Goal: Task Accomplishment & Management: Use online tool/utility

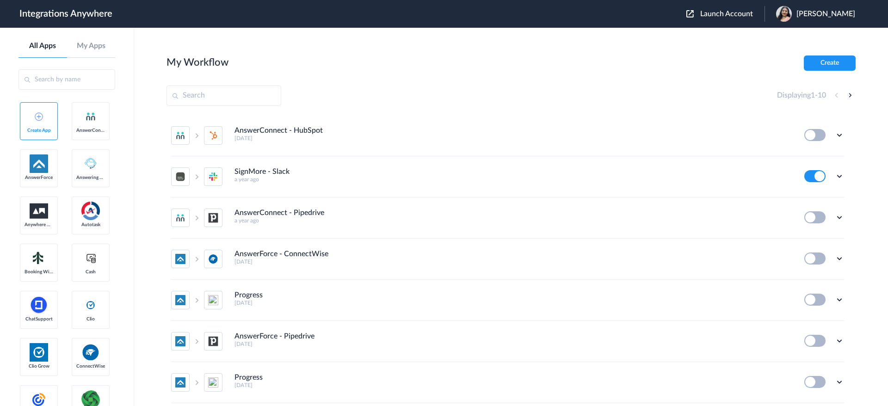
click at [592, 14] on span "Launch Account" at bounding box center [726, 13] width 53 height 7
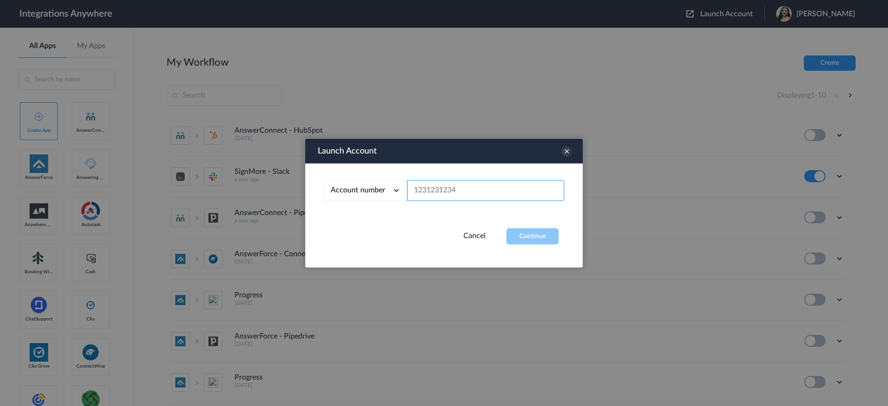
click at [512, 186] on input "text" at bounding box center [485, 190] width 157 height 21
paste input "2133141126"
type input "2133141126"
click at [531, 231] on button "Continue" at bounding box center [533, 237] width 52 height 16
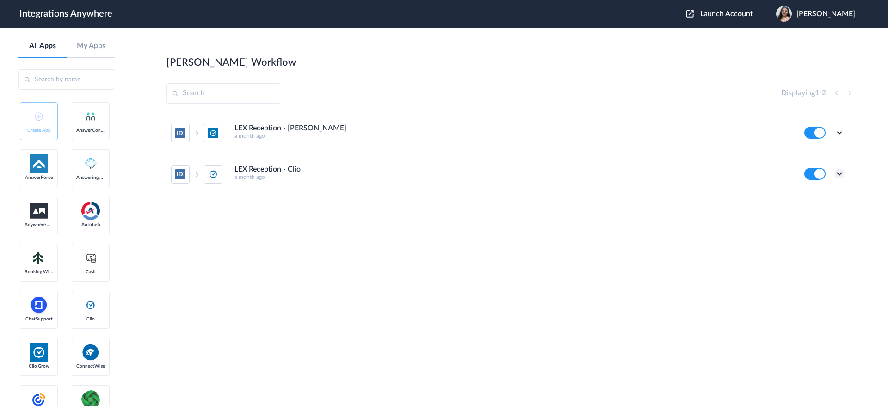
click at [592, 176] on icon at bounding box center [839, 173] width 9 height 9
click at [592, 198] on link "Edit" at bounding box center [802, 195] width 22 height 6
click at [592, 132] on icon at bounding box center [839, 132] width 9 height 9
click at [592, 148] on li "Edit" at bounding box center [814, 154] width 60 height 17
click at [592, 172] on icon at bounding box center [839, 173] width 9 height 9
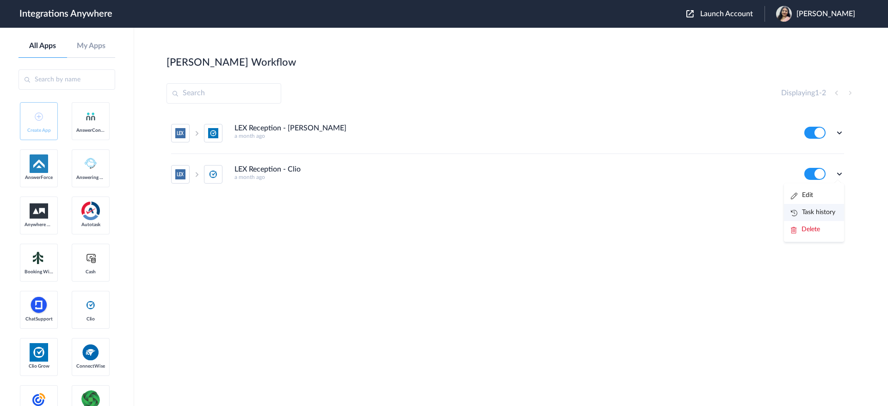
click at [592, 210] on link "Task history" at bounding box center [813, 212] width 44 height 6
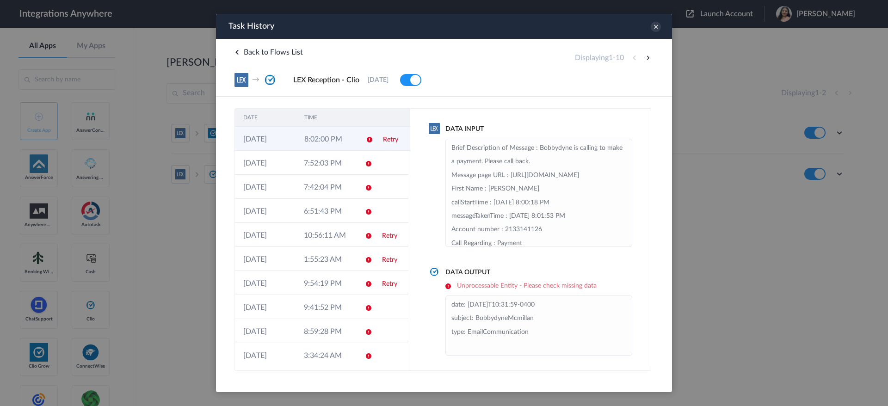
click at [377, 143] on td "Retry" at bounding box center [392, 139] width 35 height 24
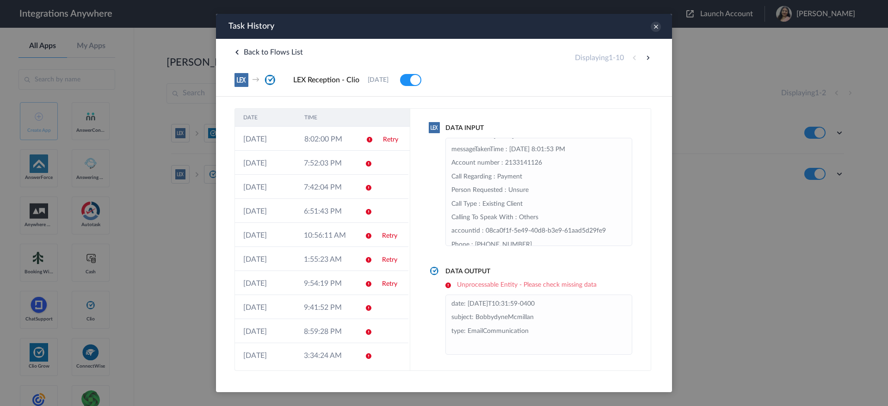
scroll to position [139, 0]
click at [592, 26] on icon at bounding box center [656, 27] width 10 height 10
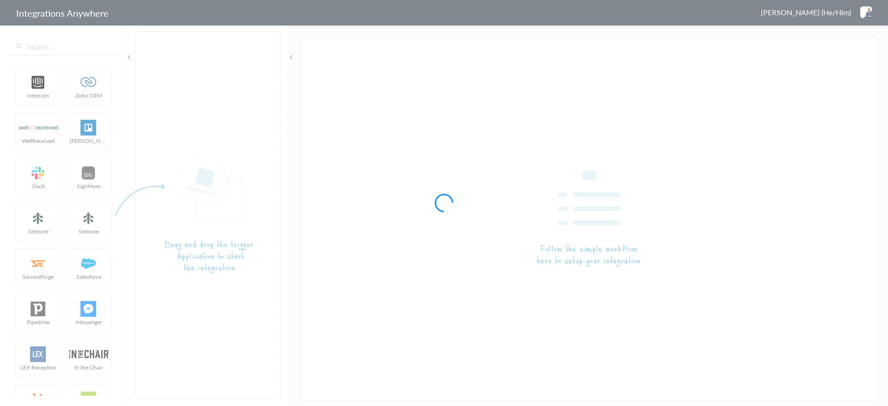
type input "LEX Reception - Clio"
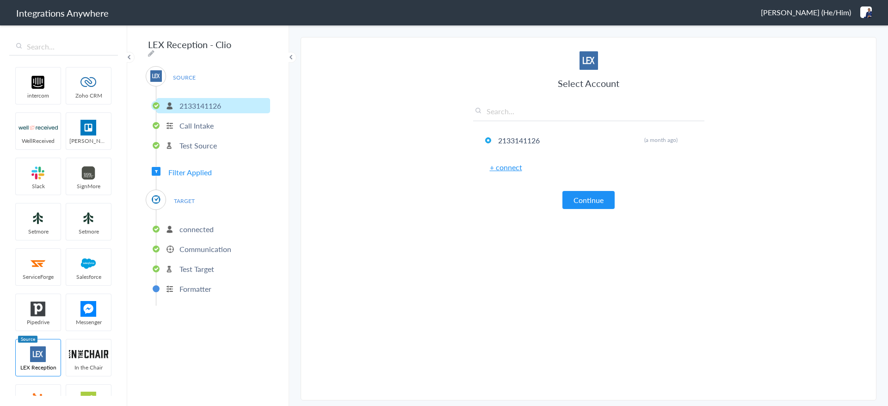
click at [207, 122] on p "Call Intake" at bounding box center [196, 125] width 34 height 11
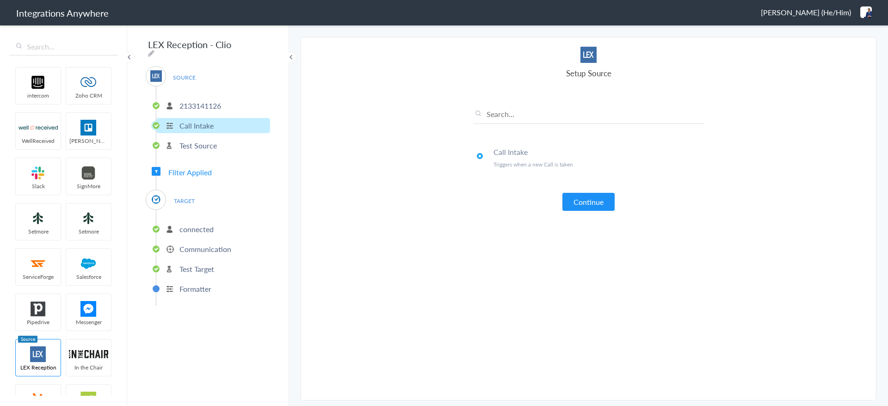
click at [211, 142] on p "Test Source" at bounding box center [197, 145] width 37 height 11
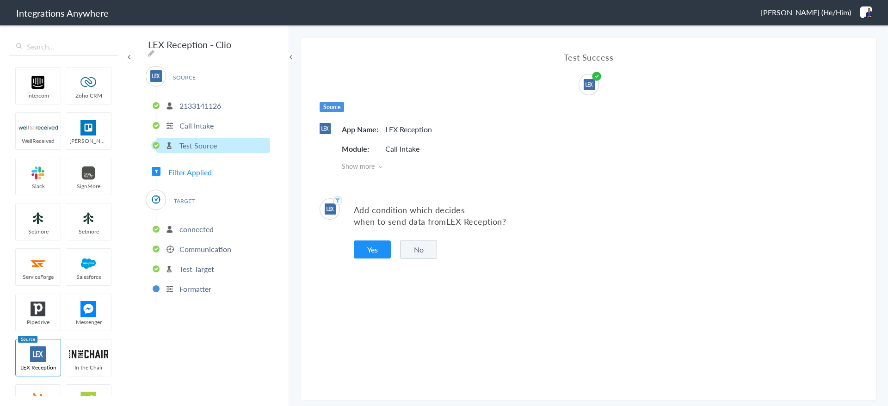
click at [206, 170] on span "Filter Applied" at bounding box center [189, 172] width 43 height 11
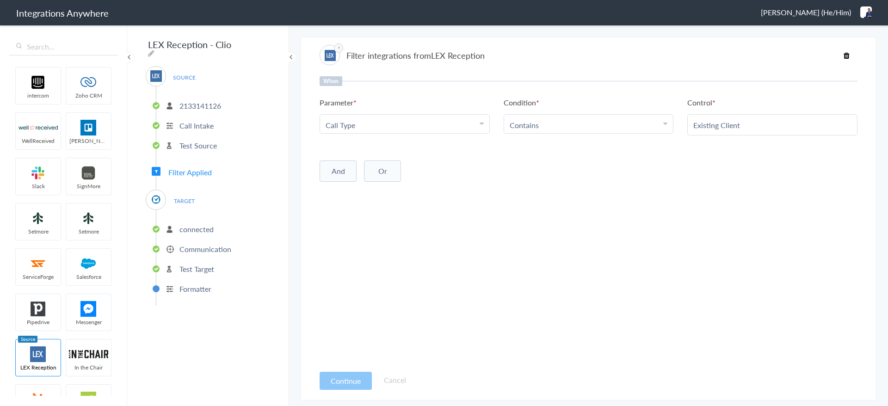
click at [203, 169] on span "Filter Applied" at bounding box center [189, 172] width 43 height 11
click at [195, 225] on p "connected" at bounding box center [196, 229] width 34 height 11
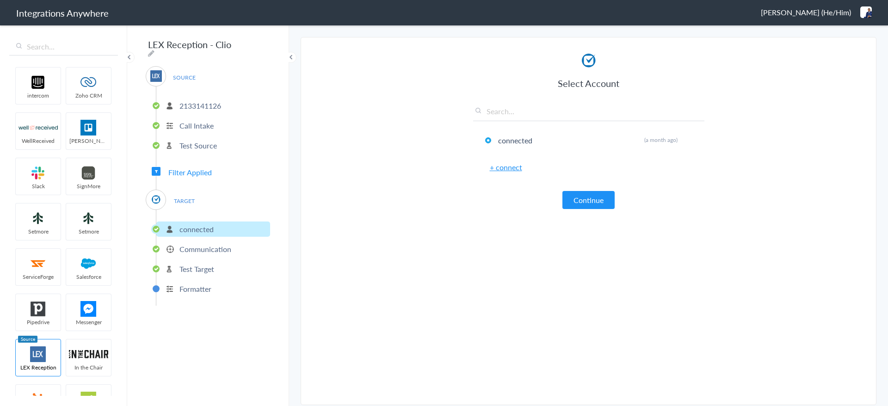
click at [228, 246] on p "Communication" at bounding box center [205, 249] width 52 height 11
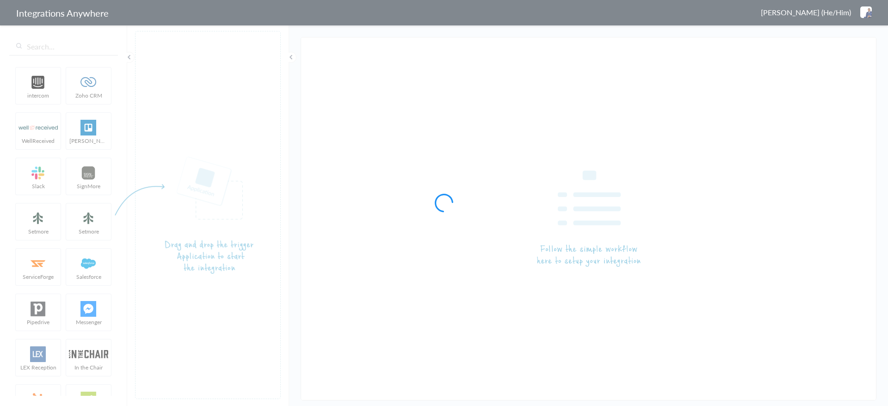
type input "LEX Reception - Clio"
type input "LEX Reception - [PERSON_NAME]"
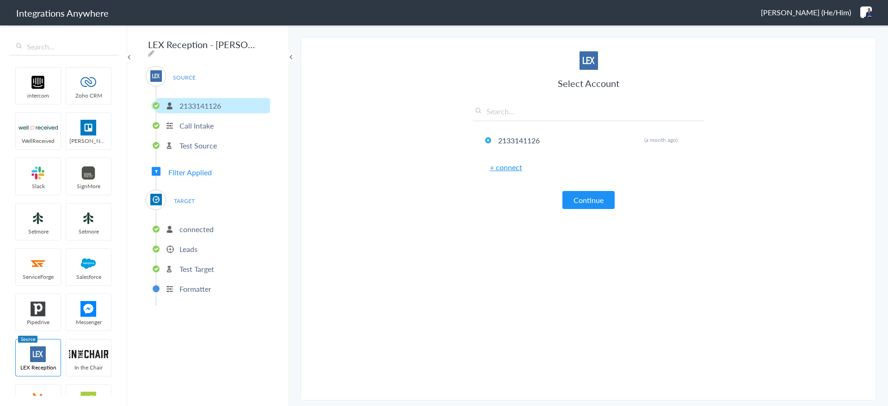
click at [200, 167] on span "Filter Applied" at bounding box center [189, 172] width 43 height 11
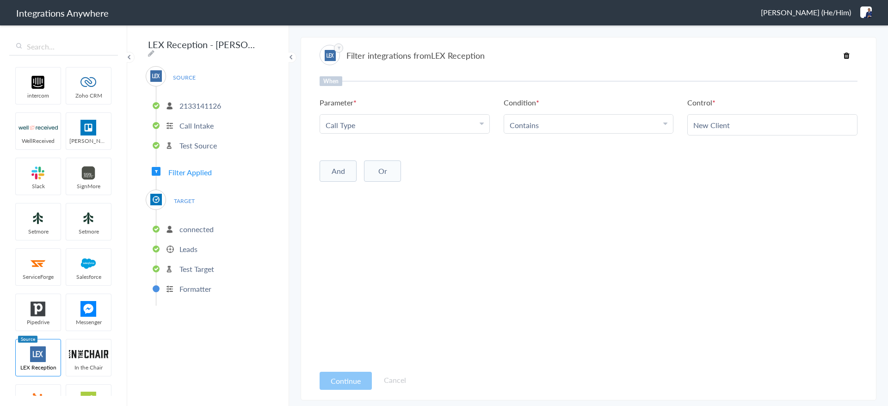
click at [201, 226] on p "connected" at bounding box center [196, 229] width 34 height 11
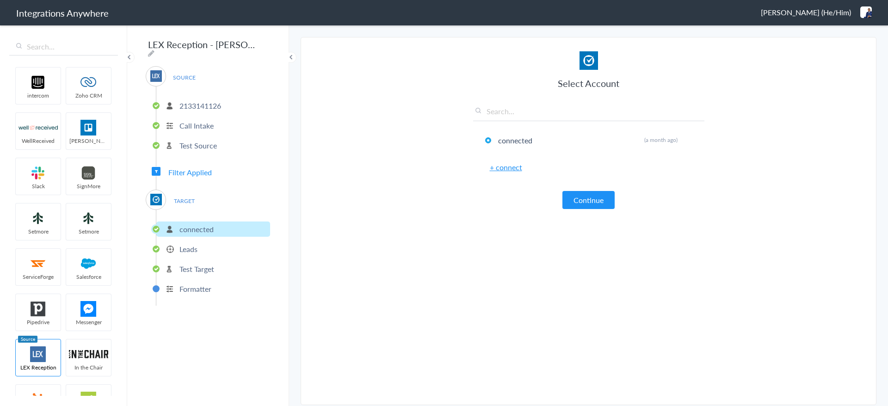
click at [204, 246] on li "Leads" at bounding box center [213, 248] width 114 height 15
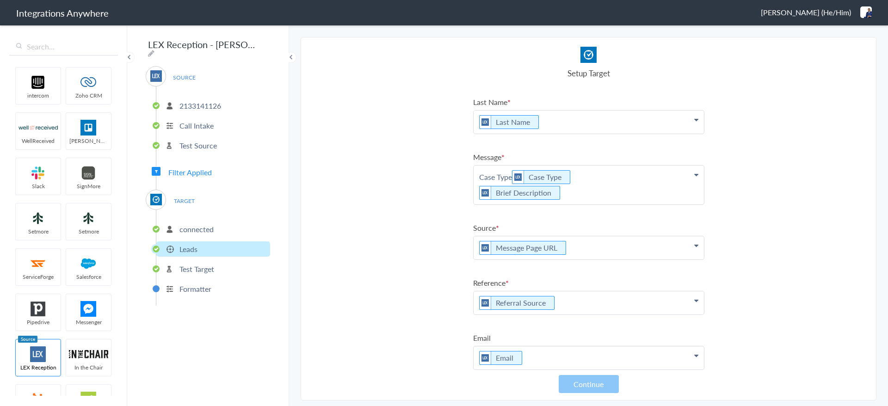
scroll to position [117, 0]
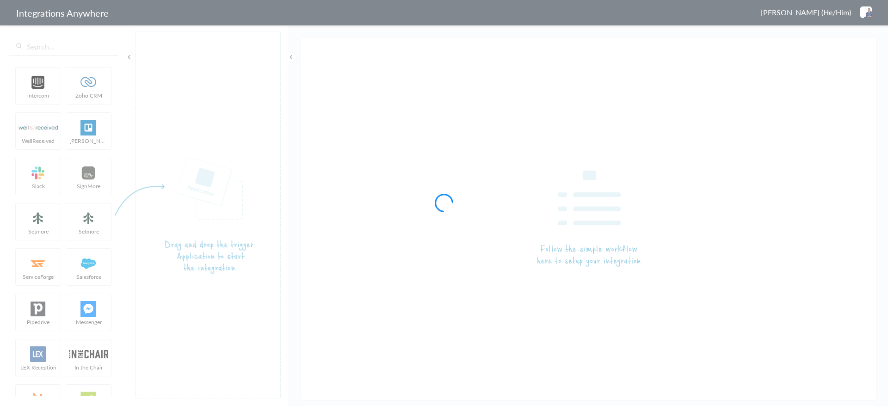
type input "LEX Reception - Clio Grow"
